Goal: Task Accomplishment & Management: Use online tool/utility

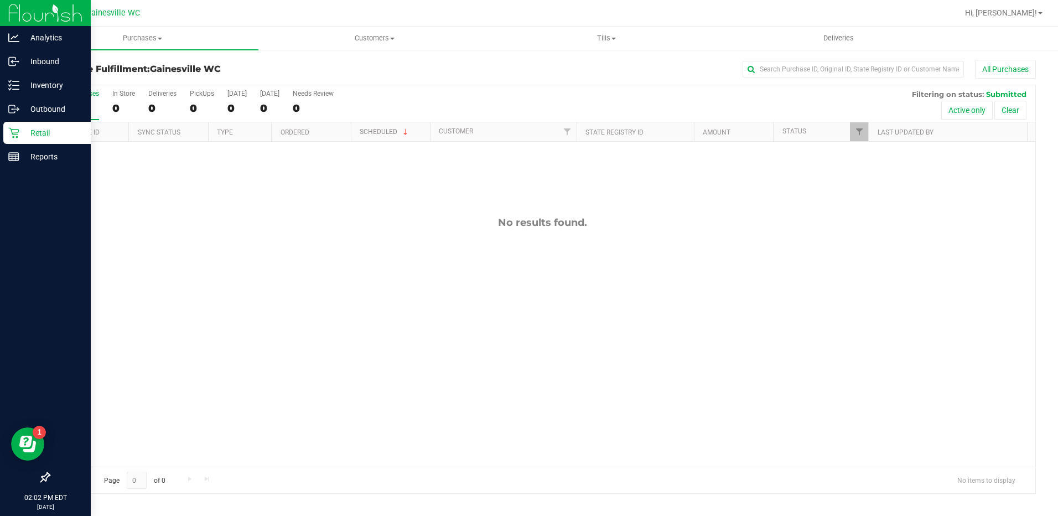
click at [29, 132] on p "Retail" at bounding box center [52, 132] width 66 height 13
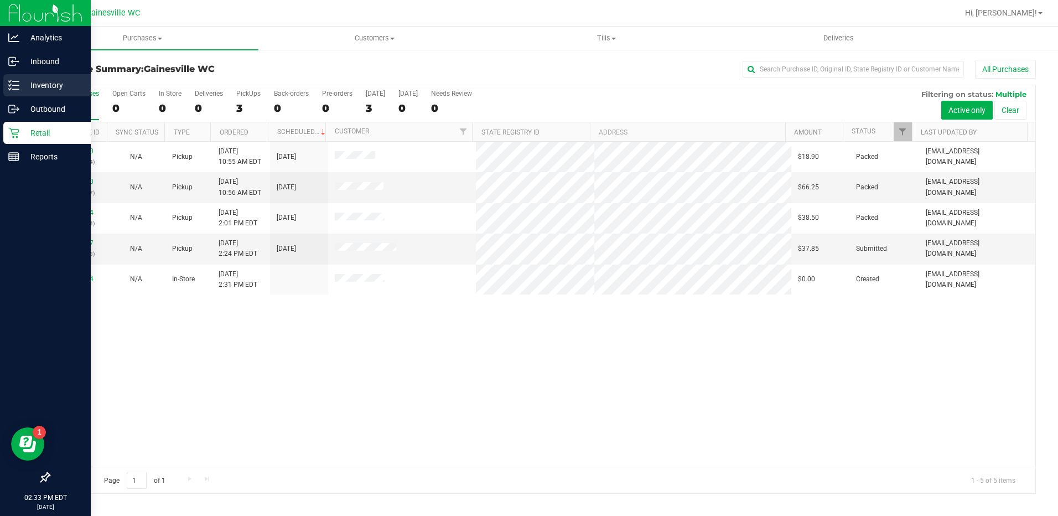
click at [35, 82] on p "Inventory" at bounding box center [52, 85] width 66 height 13
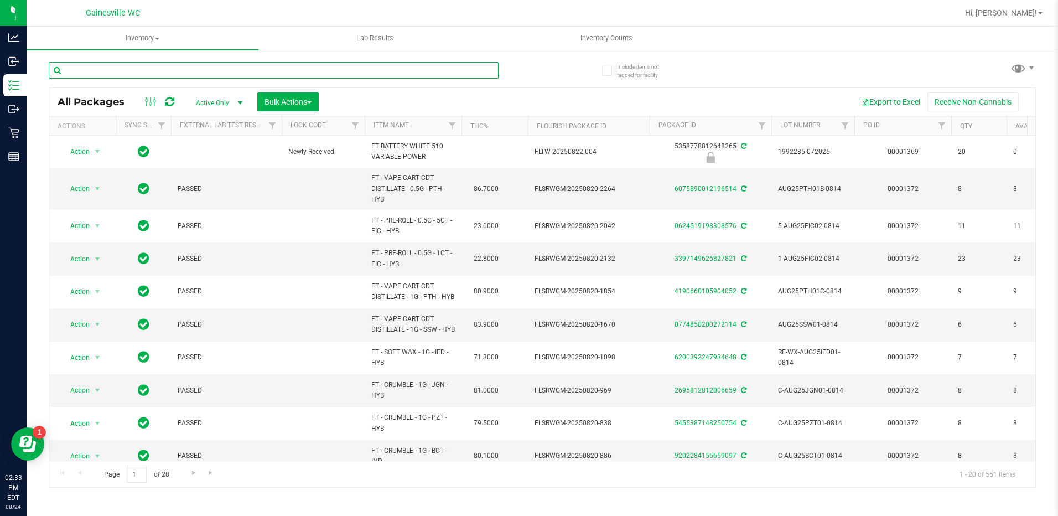
click at [134, 75] on input "text" at bounding box center [274, 70] width 450 height 17
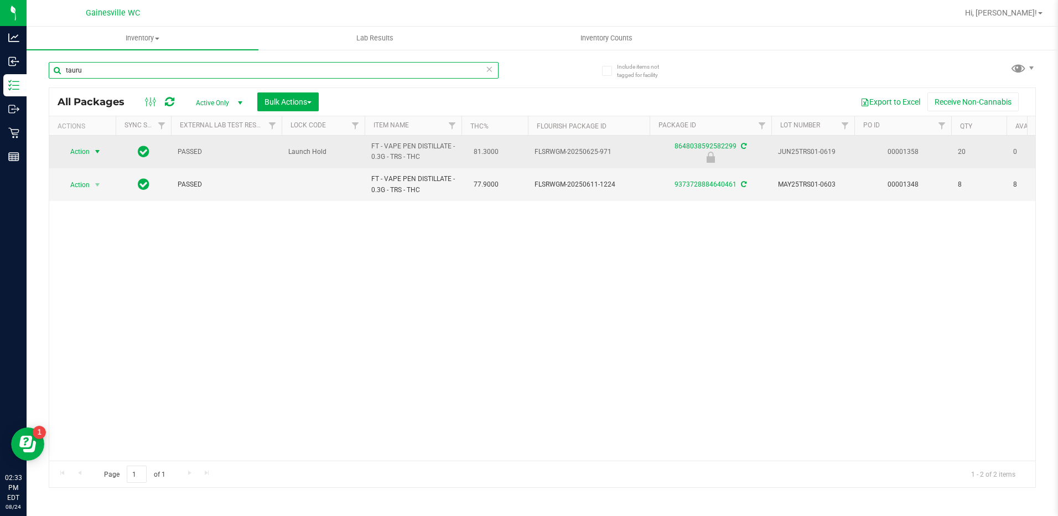
type input "tauru"
click at [101, 152] on span "select" at bounding box center [97, 151] width 9 height 9
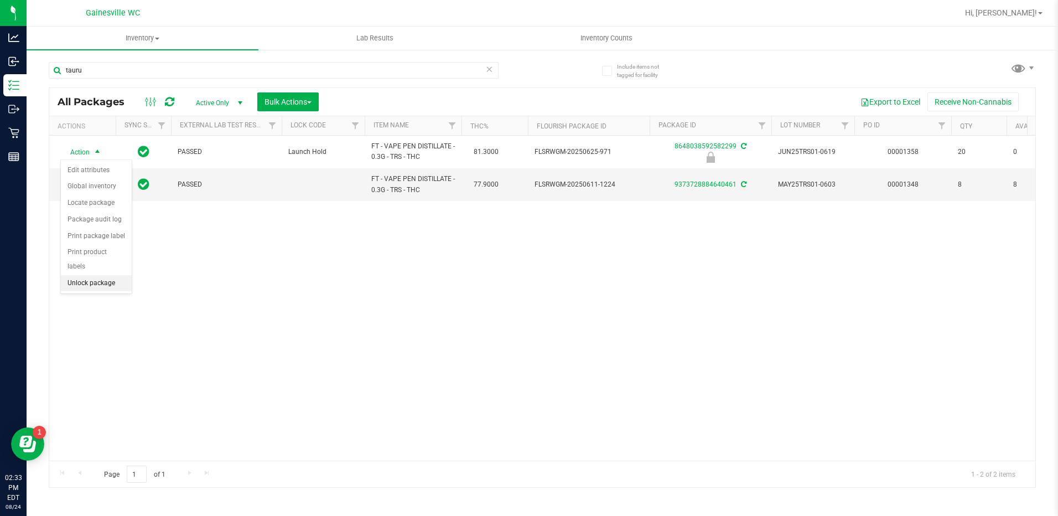
click at [91, 275] on li "Unlock package" at bounding box center [96, 283] width 71 height 17
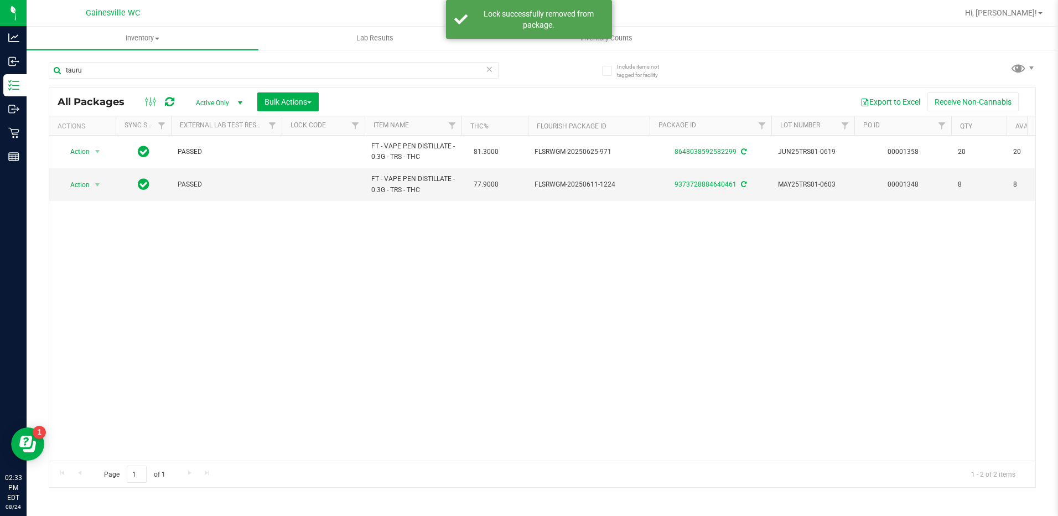
click at [838, 285] on div "Action Action Adjust qty Create package Edit attributes Global inventory Locate…" at bounding box center [542, 298] width 986 height 325
